Goal: Book appointment/travel/reservation

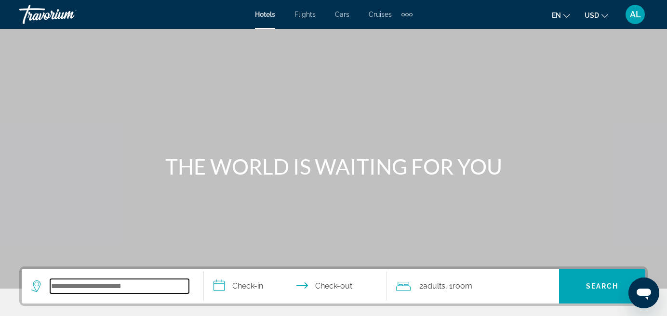
click at [93, 289] on input "Search widget" at bounding box center [119, 286] width 139 height 14
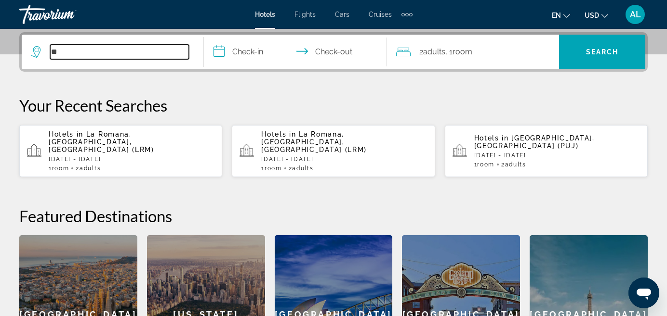
scroll to position [235, 0]
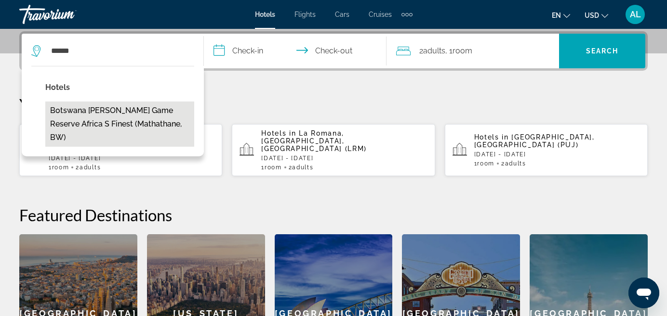
click at [111, 116] on button "Botswana [PERSON_NAME] Game Reserve Africa S Finest (Mathathane, BW)" at bounding box center [119, 124] width 149 height 45
type input "**********"
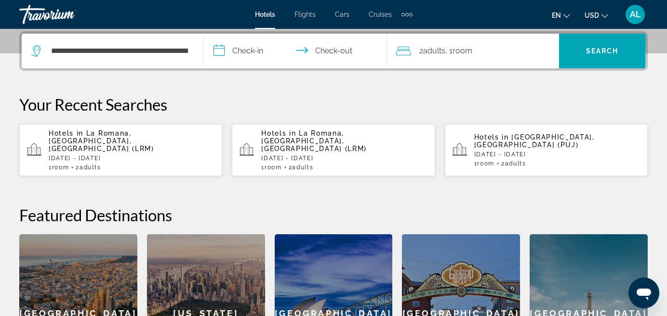
click at [251, 52] on input "**********" at bounding box center [297, 53] width 186 height 38
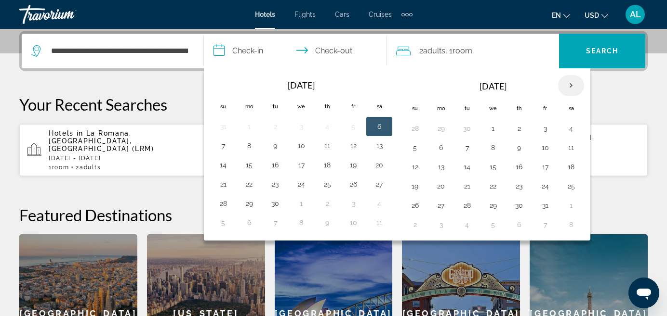
click at [574, 81] on th "Next month" at bounding box center [571, 85] width 26 height 21
click at [574, 82] on th "Next month" at bounding box center [571, 85] width 26 height 21
click at [221, 168] on button "14" at bounding box center [222, 166] width 15 height 13
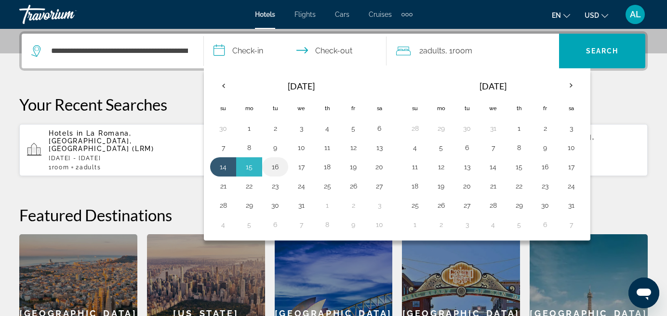
click at [276, 165] on button "16" at bounding box center [274, 166] width 15 height 13
type input "**********"
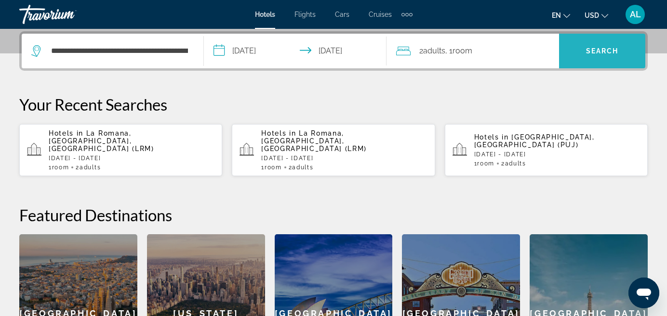
click at [597, 49] on span "Search" at bounding box center [602, 51] width 33 height 8
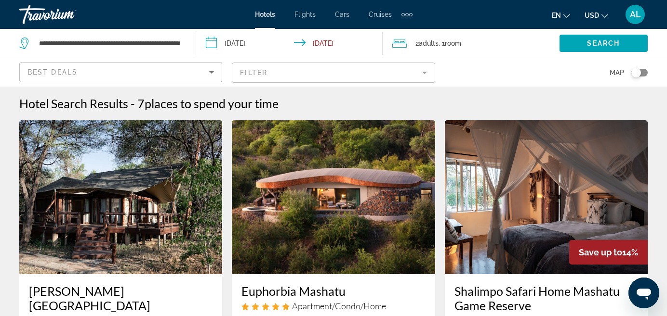
scroll to position [0, 0]
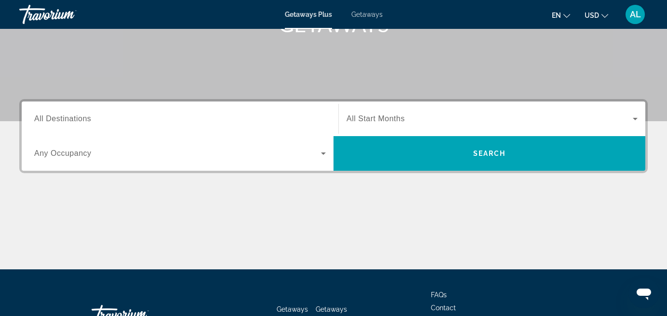
click at [77, 122] on span "All Destinations" at bounding box center [62, 119] width 57 height 8
click at [77, 122] on input "Destination All Destinations" at bounding box center [179, 120] width 291 height 12
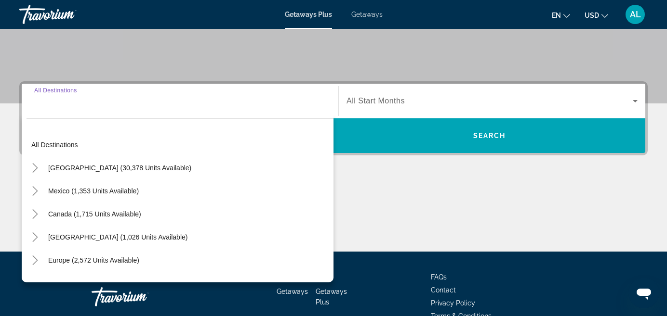
scroll to position [235, 0]
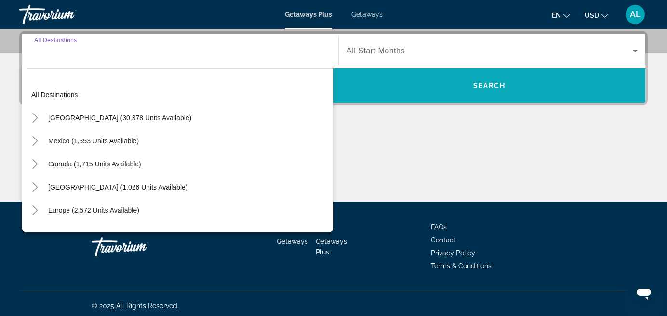
click at [435, 87] on span "Search widget" at bounding box center [489, 85] width 312 height 23
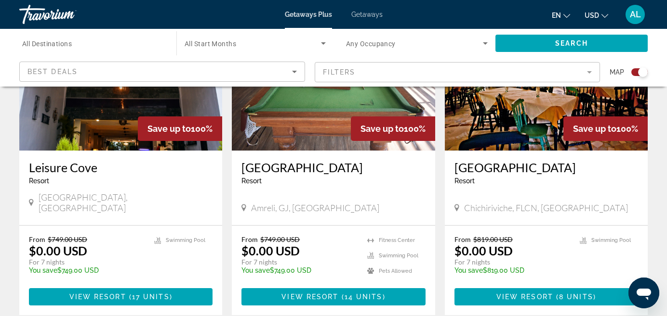
scroll to position [1543, 0]
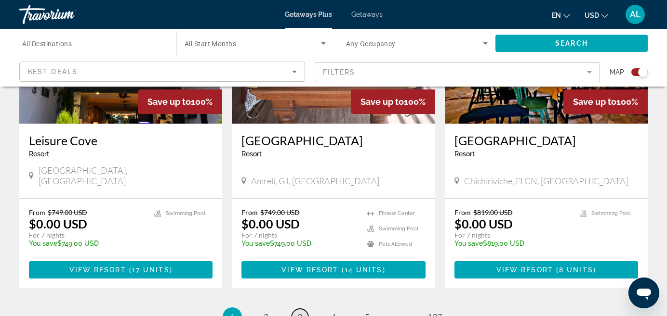
click at [301, 312] on span "3" at bounding box center [299, 317] width 5 height 11
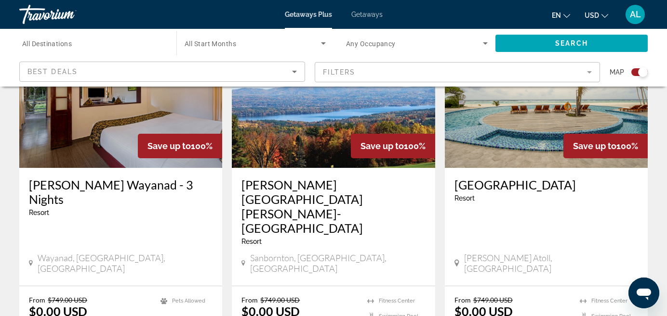
scroll to position [779, 0]
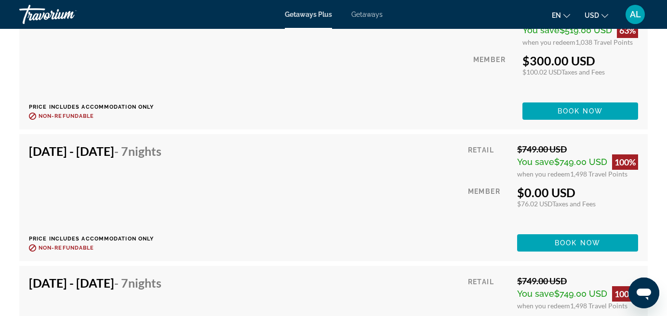
scroll to position [2221, 0]
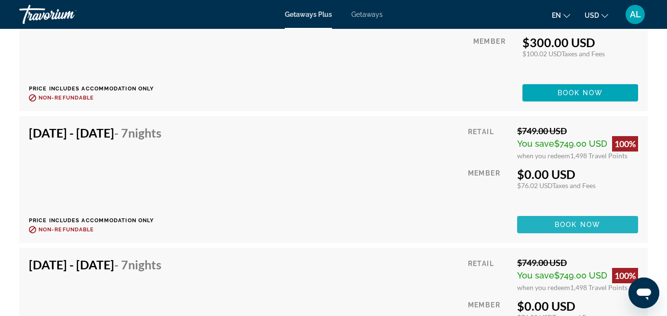
click at [556, 227] on span "Book now" at bounding box center [577, 225] width 46 height 8
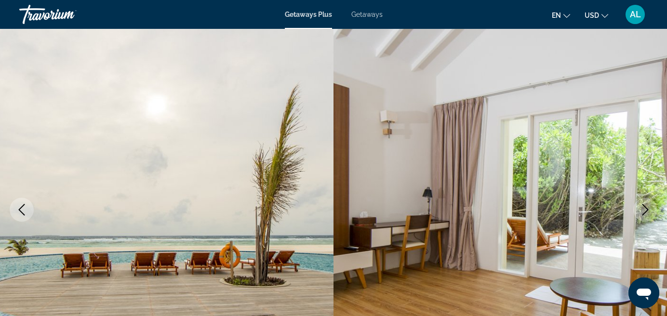
scroll to position [57, 0]
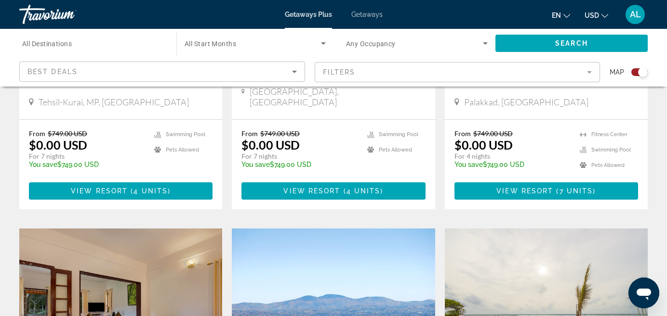
scroll to position [355, 0]
